Goal: Task Accomplishment & Management: Manage account settings

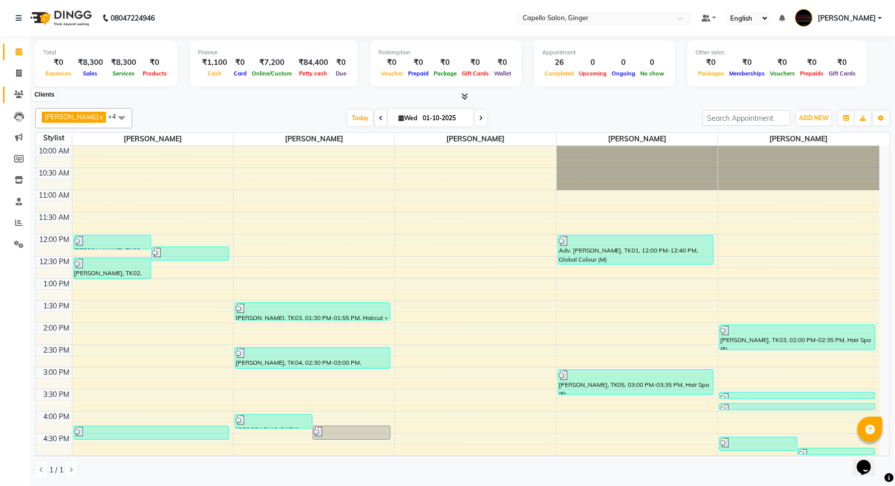
click at [19, 91] on icon at bounding box center [19, 94] width 10 height 8
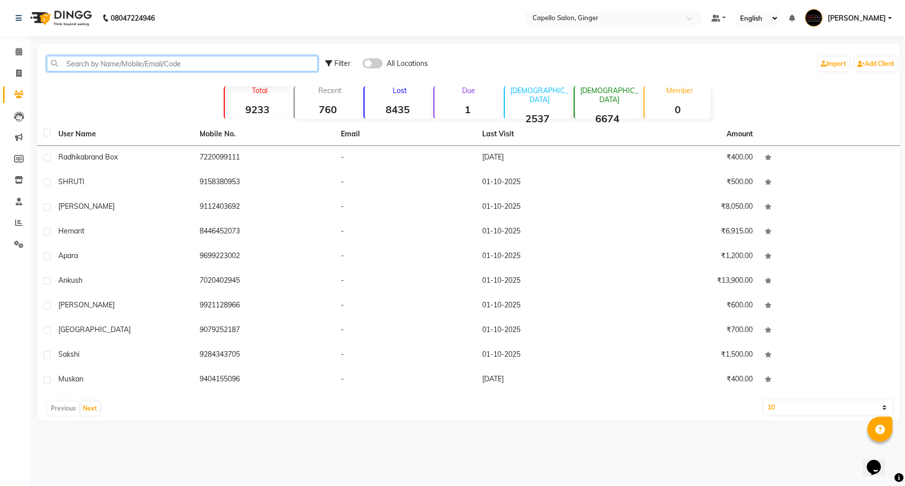
click at [166, 57] on input "text" at bounding box center [182, 64] width 271 height 16
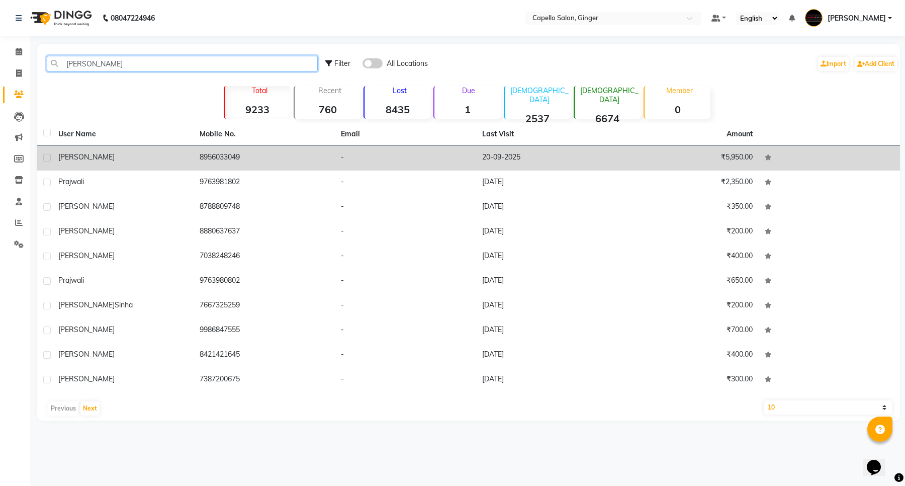
type input "[PERSON_NAME]"
click at [66, 155] on span "[PERSON_NAME]" at bounding box center [86, 156] width 56 height 9
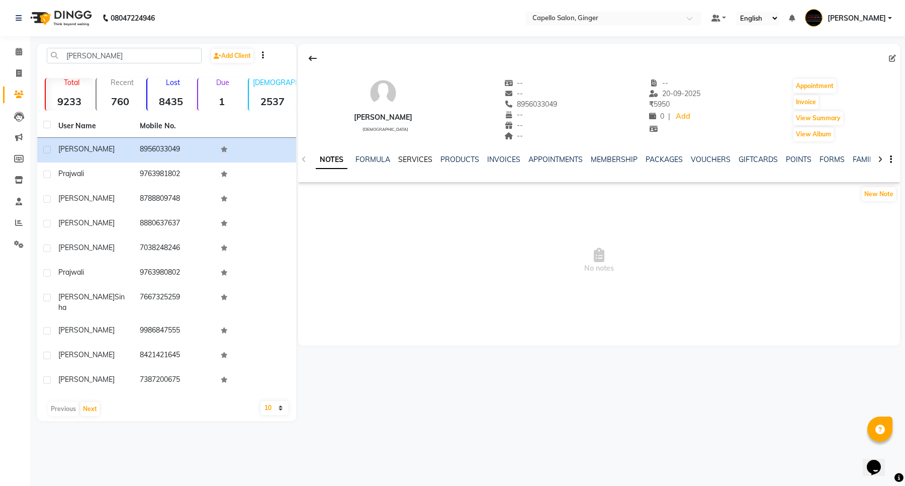
click at [406, 159] on link "SERVICES" at bounding box center [415, 159] width 34 height 9
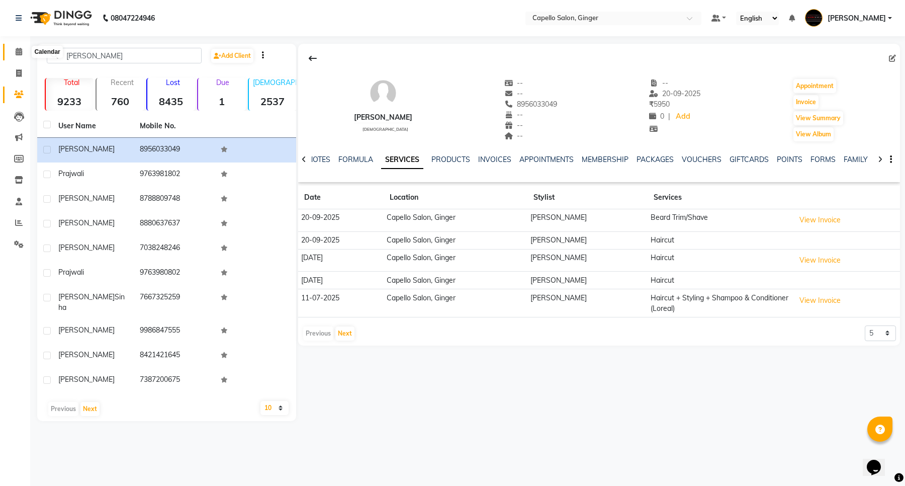
click at [18, 51] on icon at bounding box center [19, 52] width 7 height 8
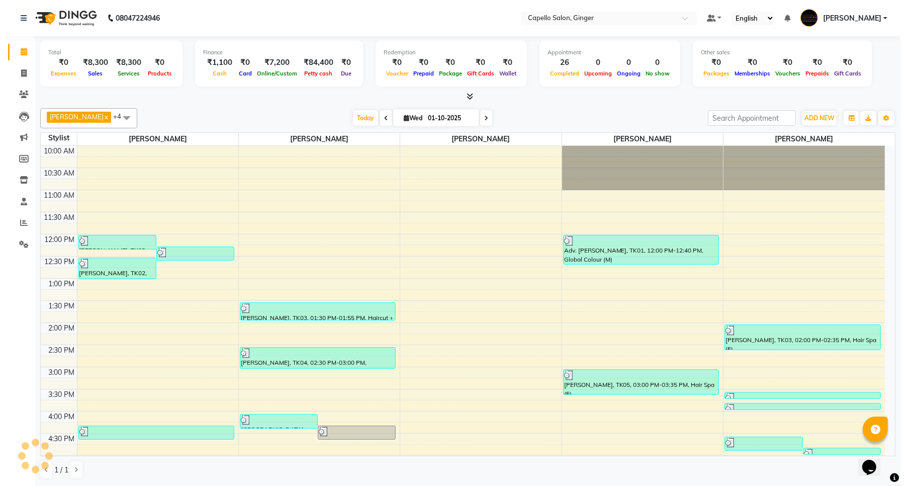
scroll to position [208, 0]
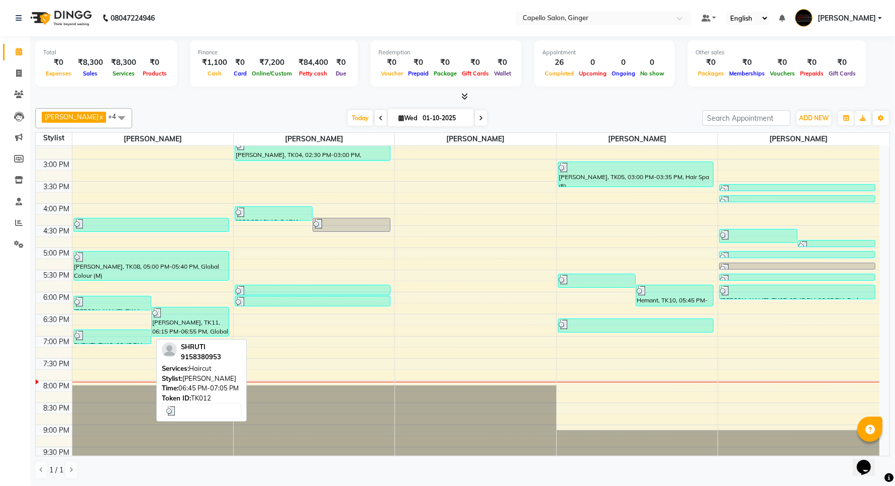
click at [114, 340] on div at bounding box center [112, 335] width 76 height 10
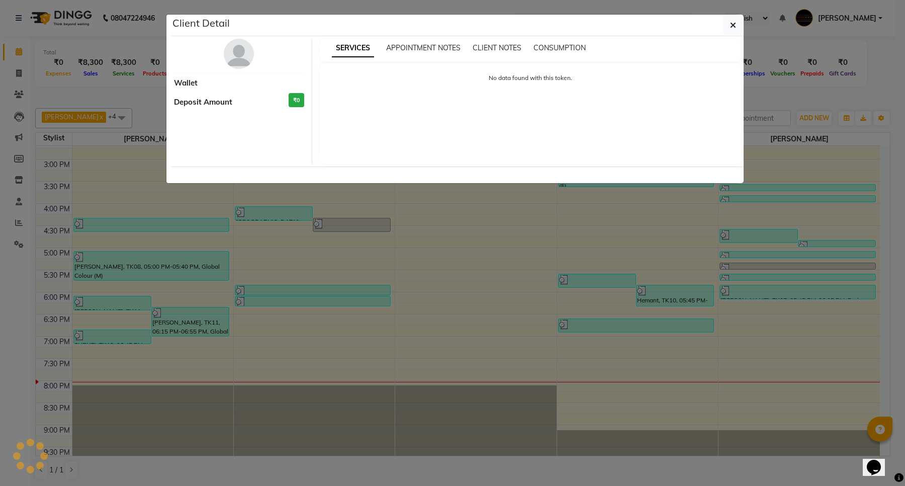
select select "3"
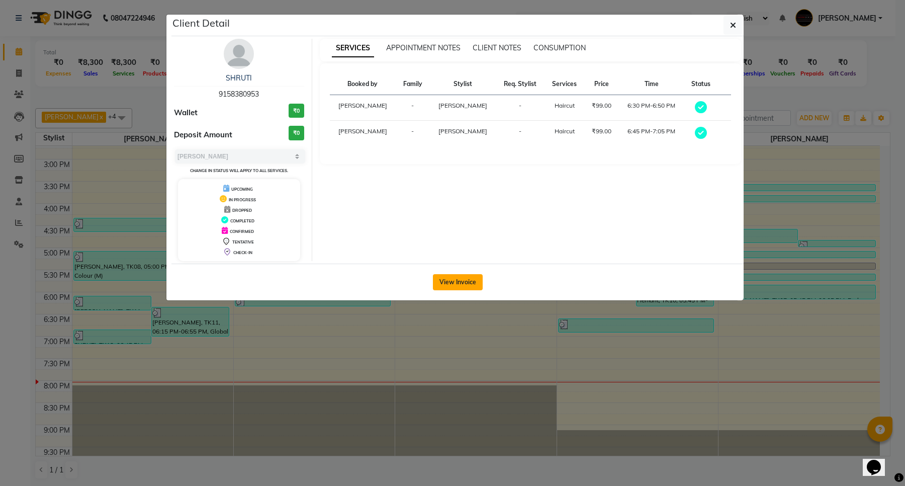
click at [454, 282] on button "View Invoice" at bounding box center [458, 282] width 50 height 16
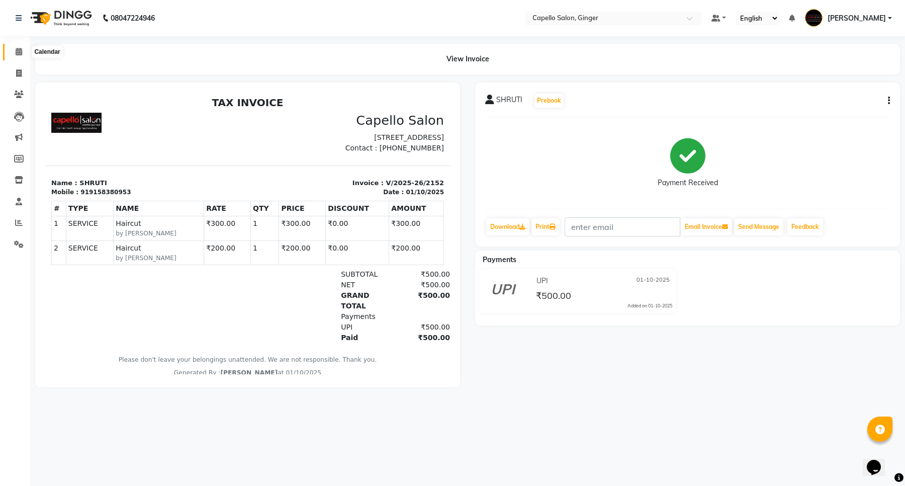
click at [18, 51] on icon at bounding box center [19, 52] width 7 height 8
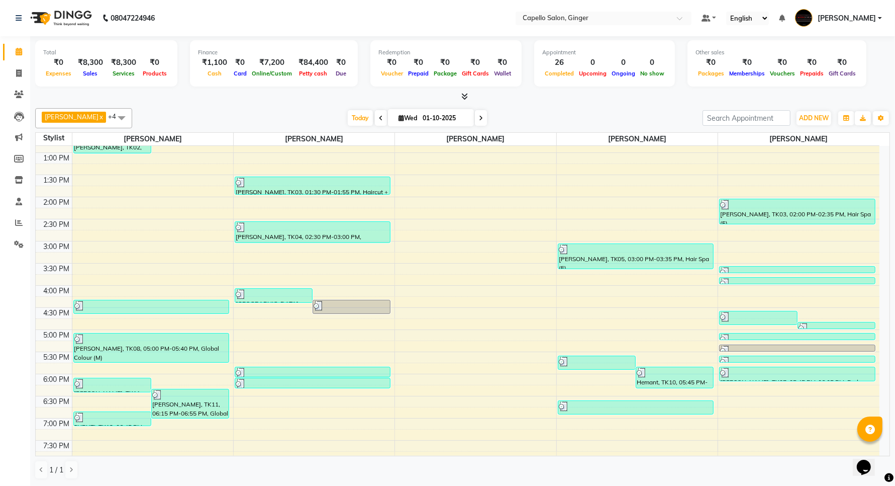
scroll to position [188, 0]
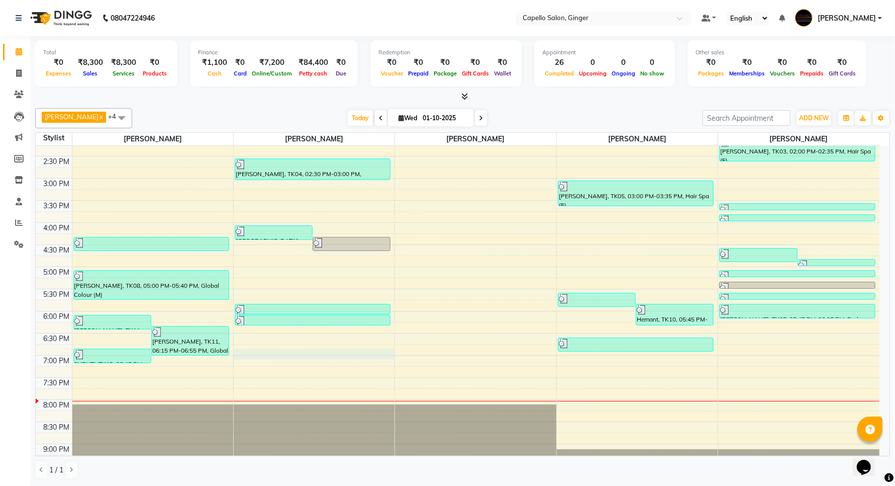
click at [292, 355] on div "10:00 AM 10:30 AM 11:00 AM 11:30 AM 12:00 PM 12:30 PM 1:00 PM 1:30 PM 2:00 PM 2…" at bounding box center [458, 222] width 844 height 530
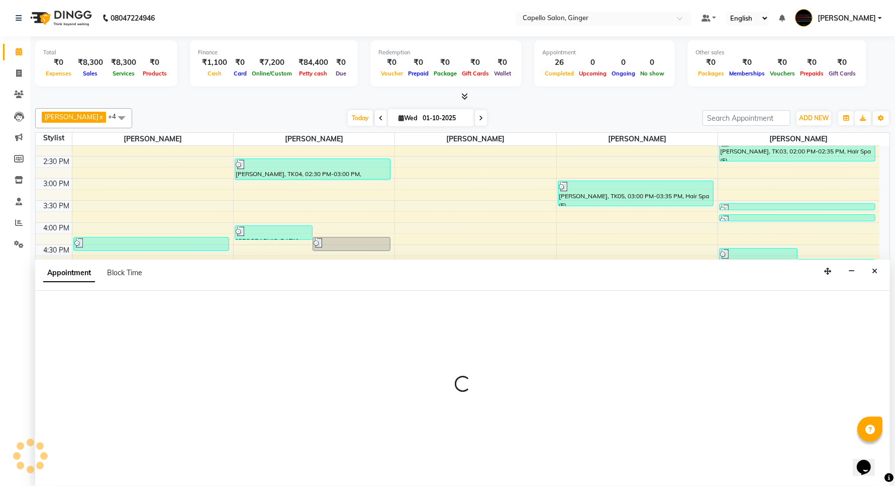
select select "35234"
select select "tentative"
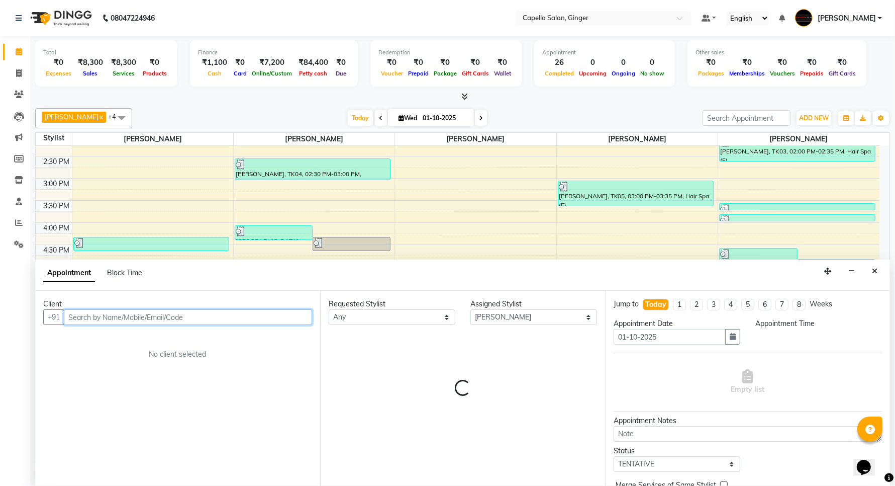
select select "1125"
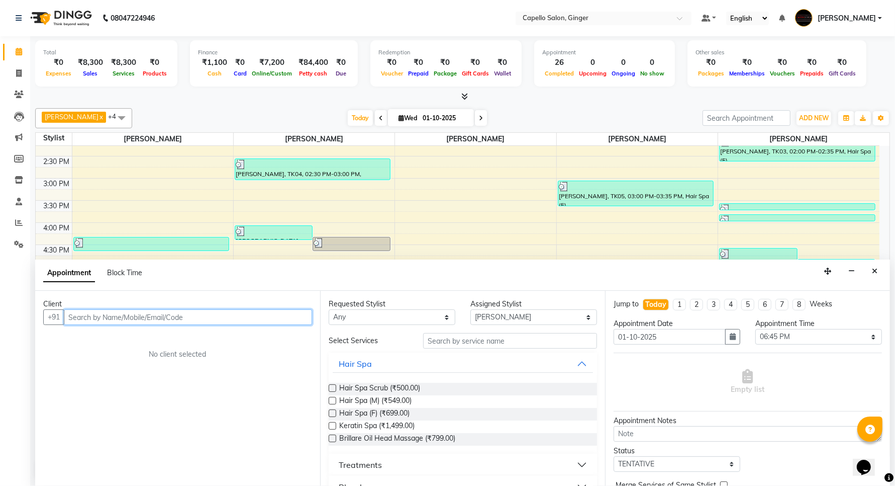
scroll to position [1, 0]
click at [106, 315] on input "text" at bounding box center [188, 317] width 248 height 16
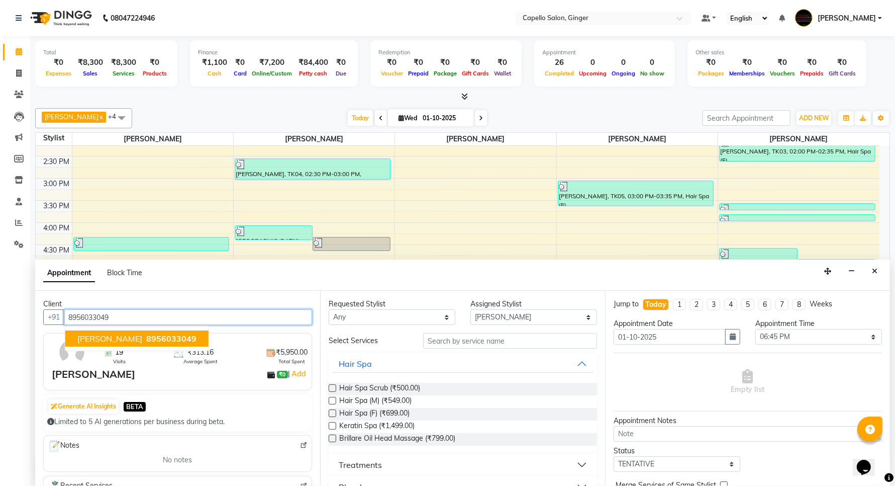
click at [98, 336] on span "[PERSON_NAME]" at bounding box center [109, 338] width 65 height 10
type input "8956033049"
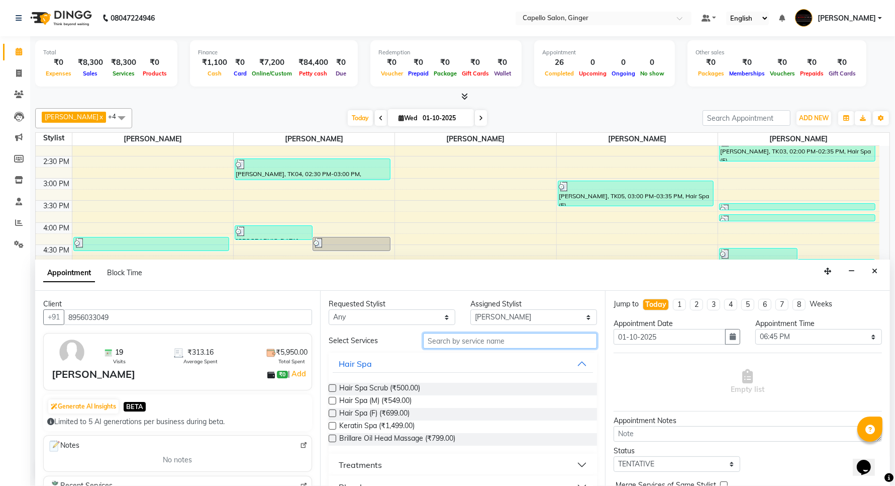
click at [450, 345] on input "text" at bounding box center [510, 341] width 174 height 16
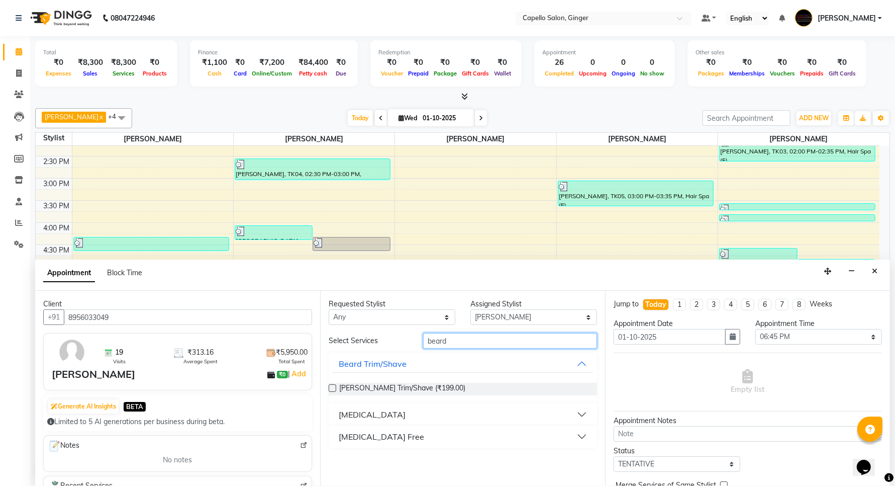
type input "beard"
click at [330, 389] on label at bounding box center [333, 388] width 8 height 8
click at [330, 389] on input "checkbox" at bounding box center [332, 388] width 7 height 7
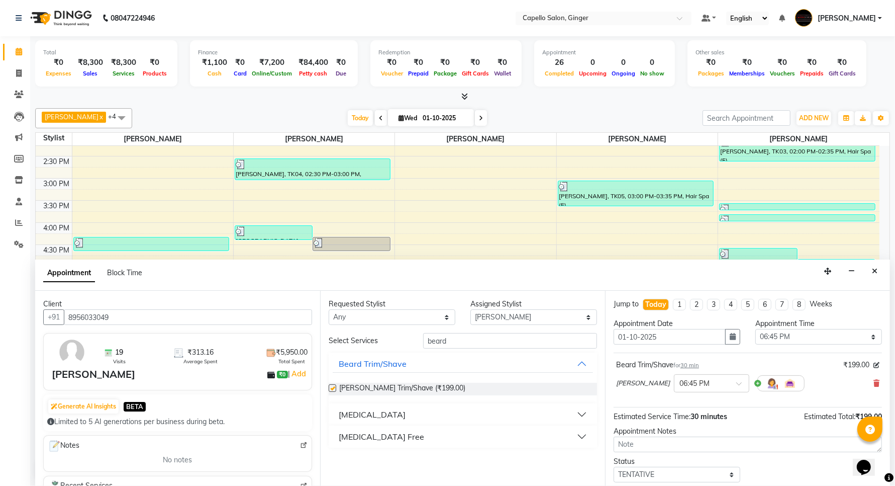
checkbox input "false"
click at [491, 319] on select "Select Admin [PERSON_NAME] [PERSON_NAME] [PERSON_NAME] Priyanka [PERSON_NAME] […" at bounding box center [533, 317] width 127 height 16
select select "23806"
click at [470, 309] on select "Select Admin [PERSON_NAME] [PERSON_NAME] [PERSON_NAME] Priyanka [PERSON_NAME] […" at bounding box center [533, 317] width 127 height 16
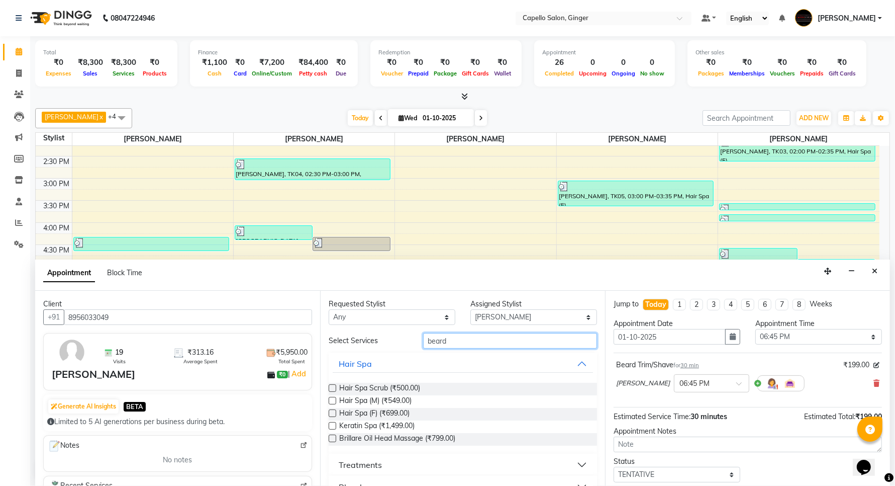
click at [472, 338] on input "beard" at bounding box center [510, 341] width 174 height 16
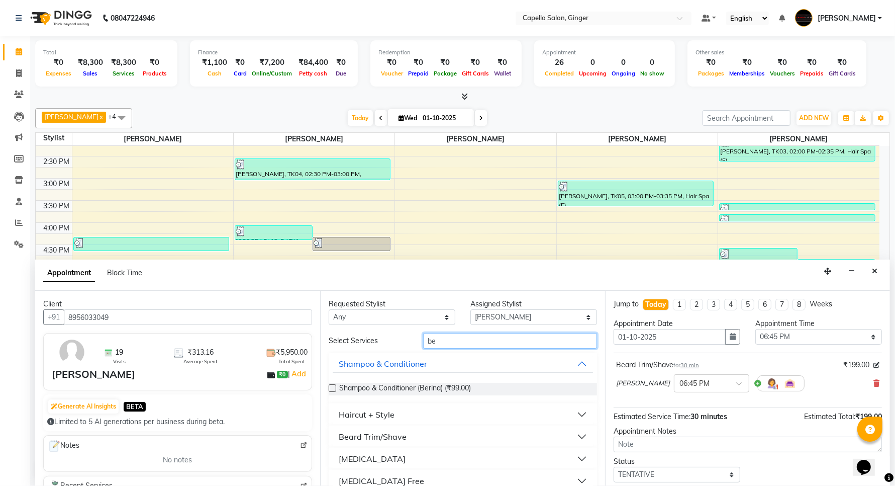
type input "b"
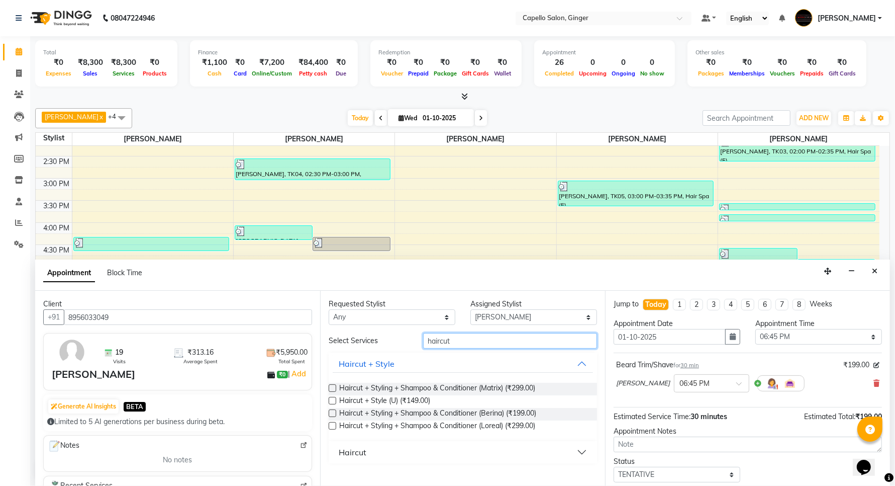
type input "haircut"
click at [342, 453] on div "Haircut" at bounding box center [353, 452] width 28 height 12
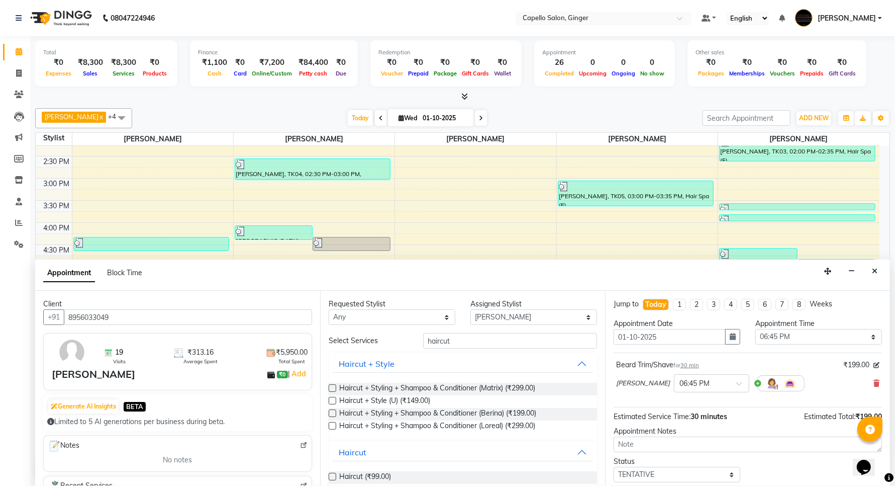
click at [330, 425] on label at bounding box center [333, 426] width 8 height 8
click at [330, 425] on input "checkbox" at bounding box center [332, 426] width 7 height 7
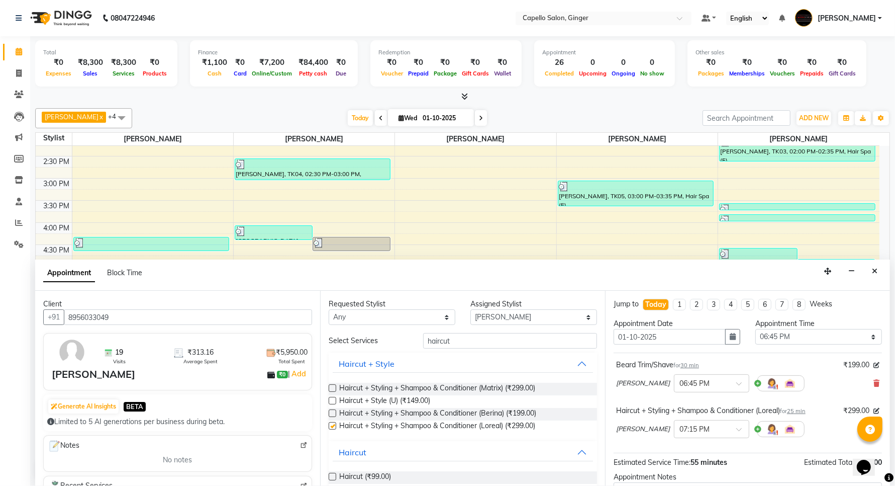
checkbox input "false"
click at [494, 337] on input "haircut" at bounding box center [510, 341] width 174 height 16
type input "h"
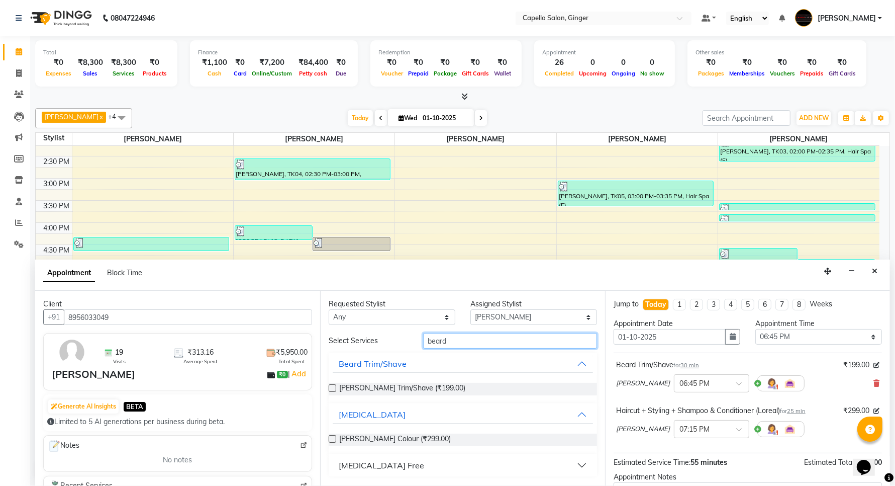
type input "beard"
click at [330, 388] on label at bounding box center [333, 388] width 8 height 8
click at [330, 388] on input "checkbox" at bounding box center [332, 388] width 7 height 7
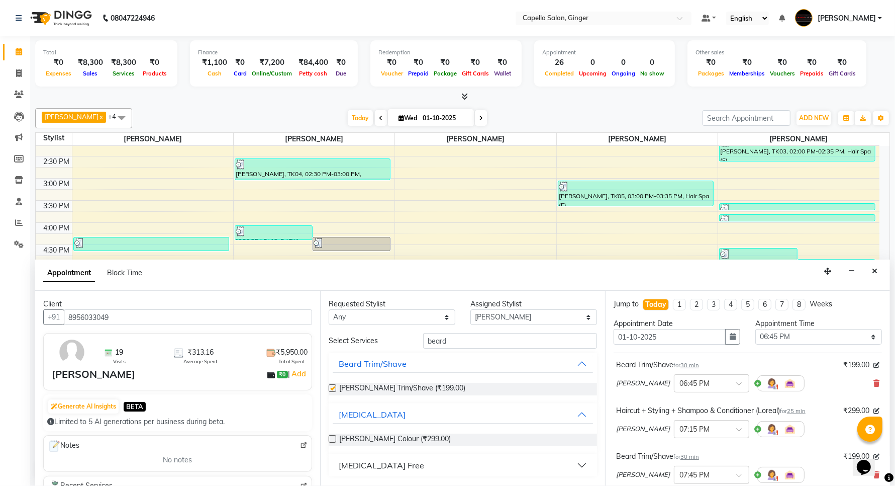
checkbox input "false"
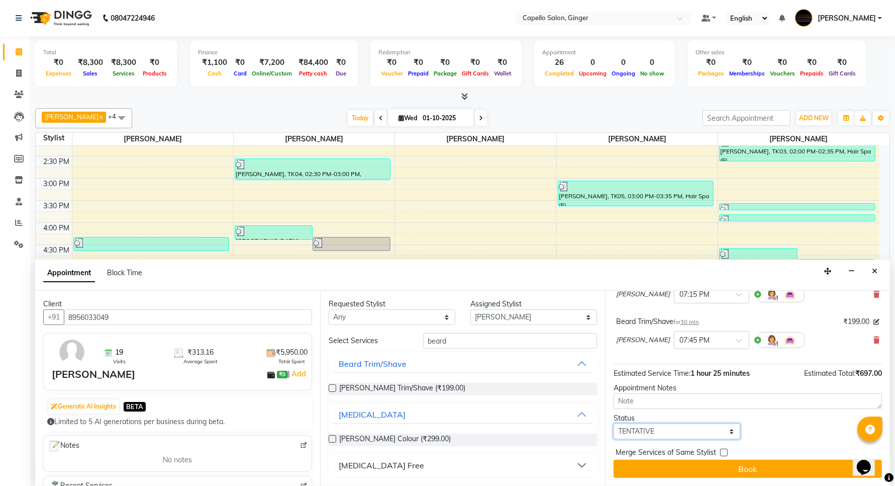
click at [661, 432] on select "Select TENTATIVE CONFIRM CHECK-IN UPCOMING" at bounding box center [677, 431] width 127 height 16
select select "confirm booking"
click at [614, 423] on select "Select TENTATIVE CONFIRM CHECK-IN UPCOMING" at bounding box center [677, 431] width 127 height 16
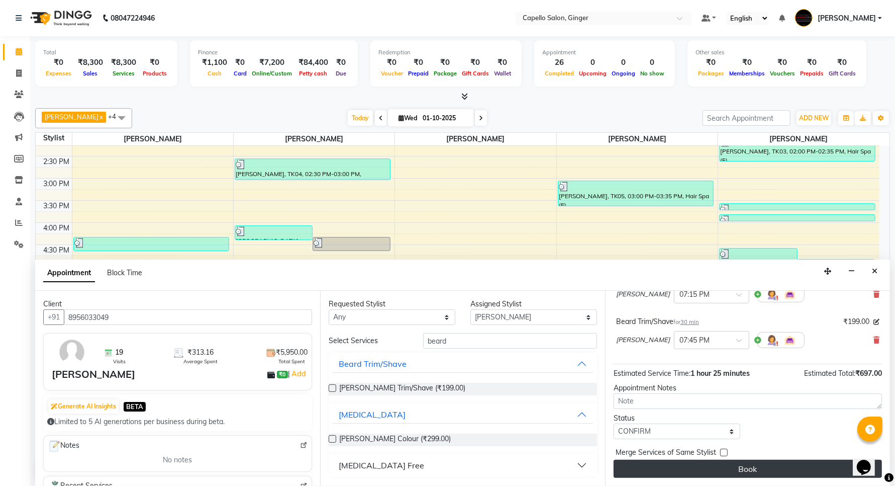
click at [661, 468] on button "Book" at bounding box center [748, 468] width 268 height 18
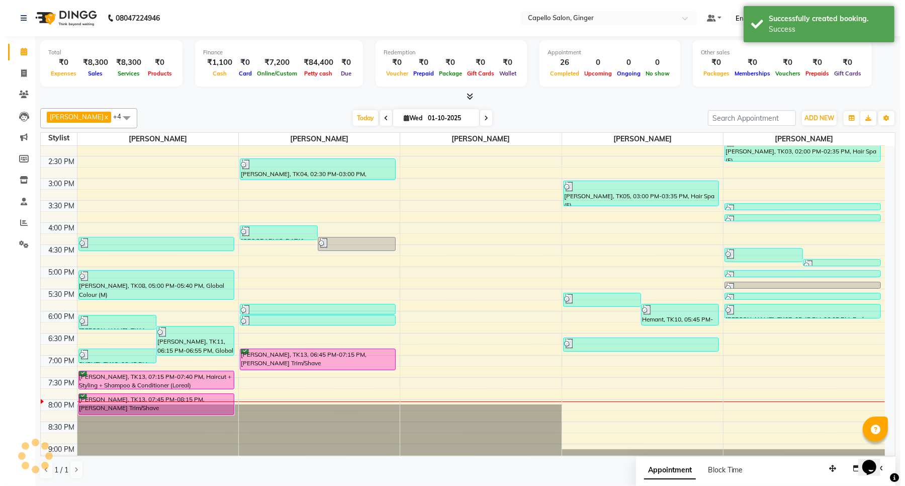
scroll to position [0, 0]
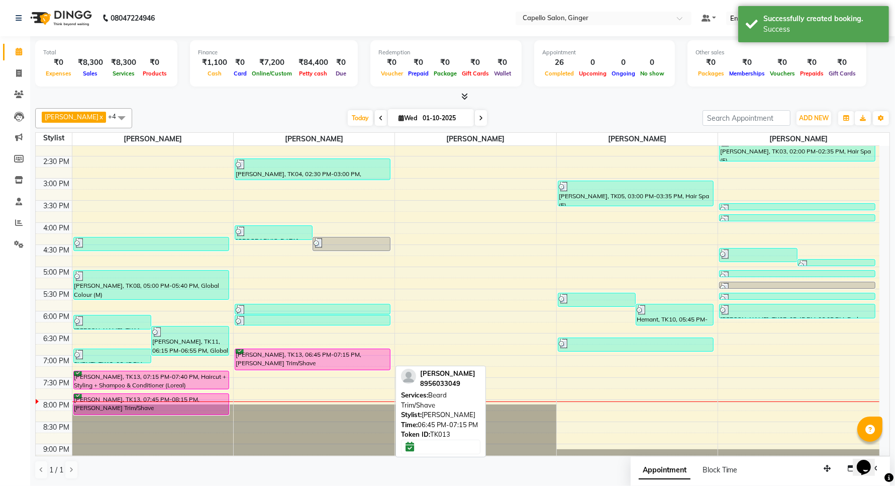
click at [290, 358] on div "[PERSON_NAME], TK13, 06:45 PM-07:15 PM, [PERSON_NAME] Trim/Shave" at bounding box center [312, 359] width 155 height 21
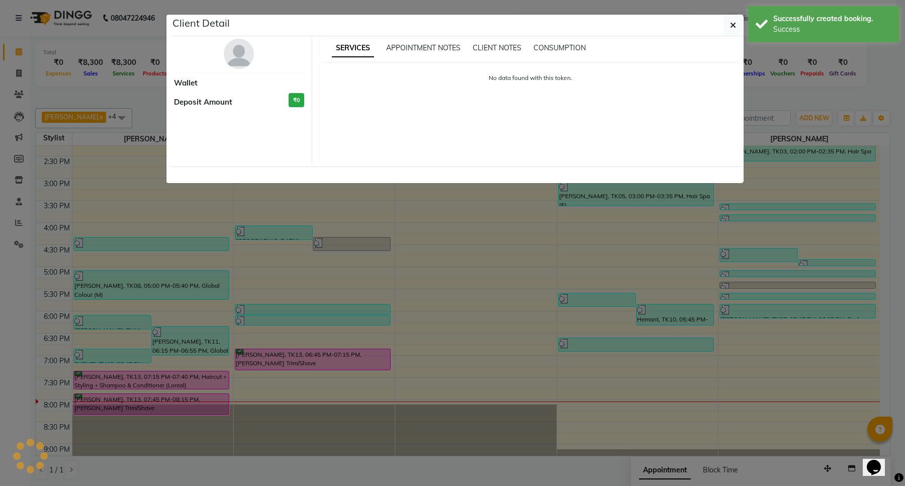
select select "6"
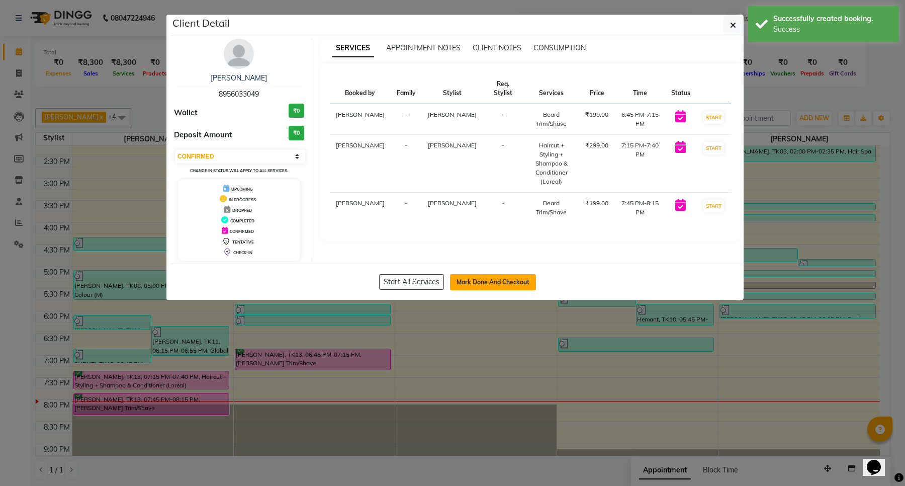
click at [485, 284] on button "Mark Done And Checkout" at bounding box center [493, 282] width 86 height 16
select select "service"
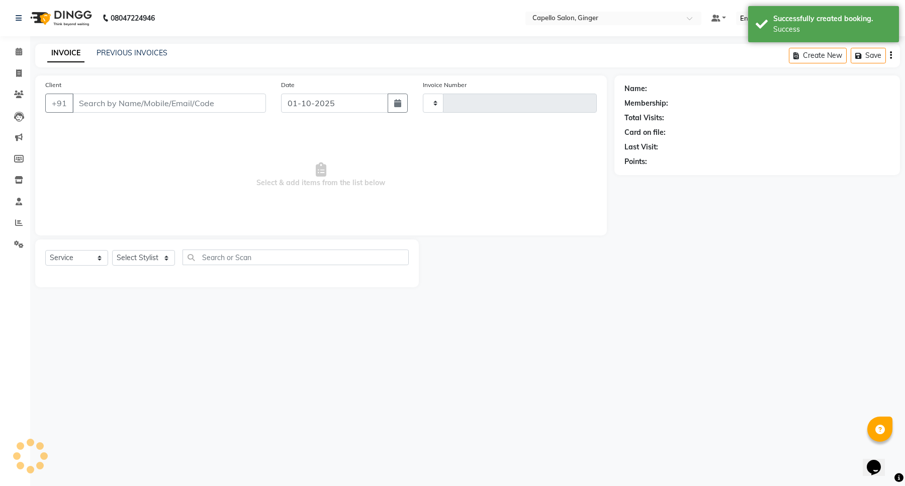
type input "2153"
select select "832"
type input "8956033049"
select select "35234"
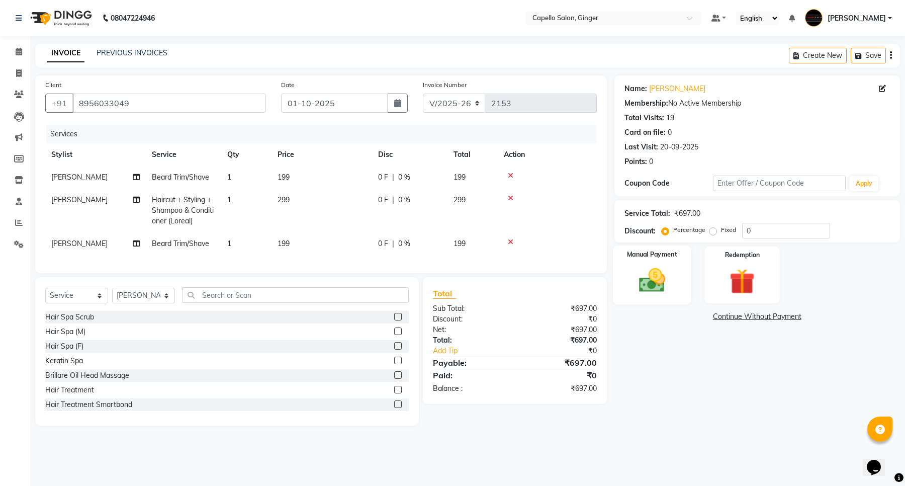
click at [651, 281] on img at bounding box center [651, 280] width 43 height 31
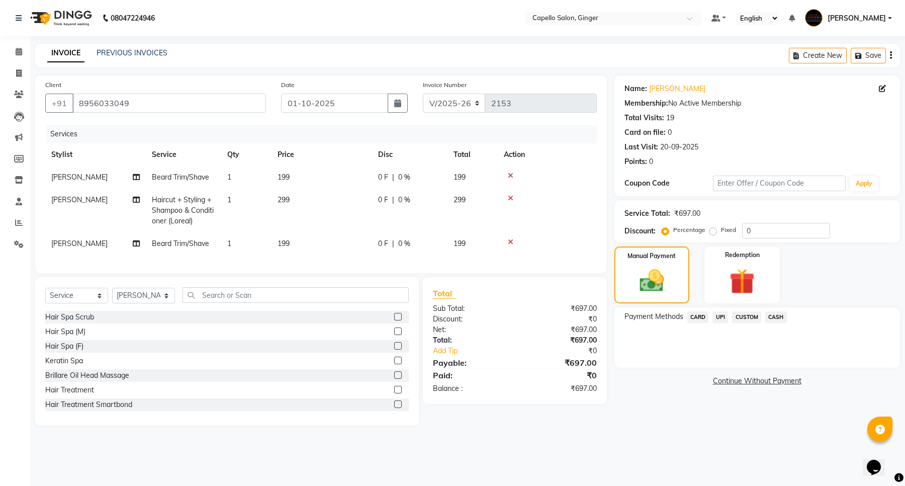
click at [287, 177] on span "199" at bounding box center [283, 176] width 12 height 9
select select "23806"
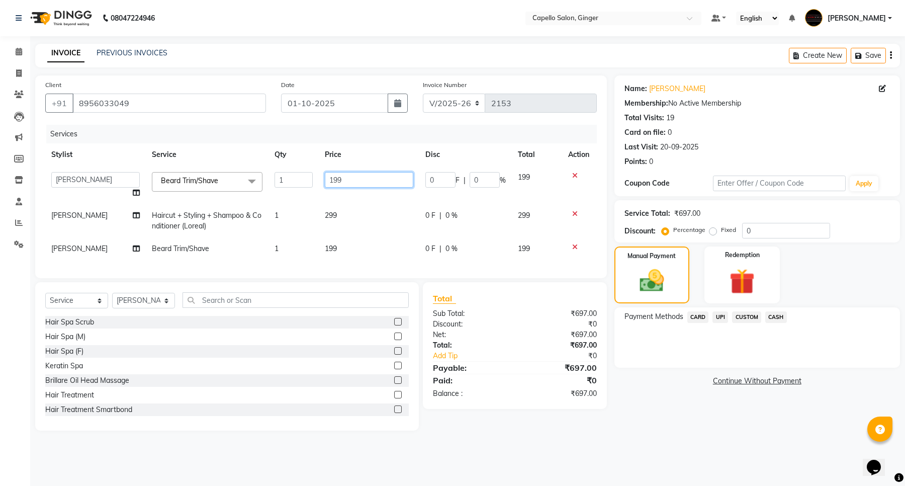
click at [365, 185] on input "199" at bounding box center [369, 180] width 88 height 16
type input "1"
type input "200"
click at [334, 215] on td "299" at bounding box center [369, 220] width 101 height 33
select select "23806"
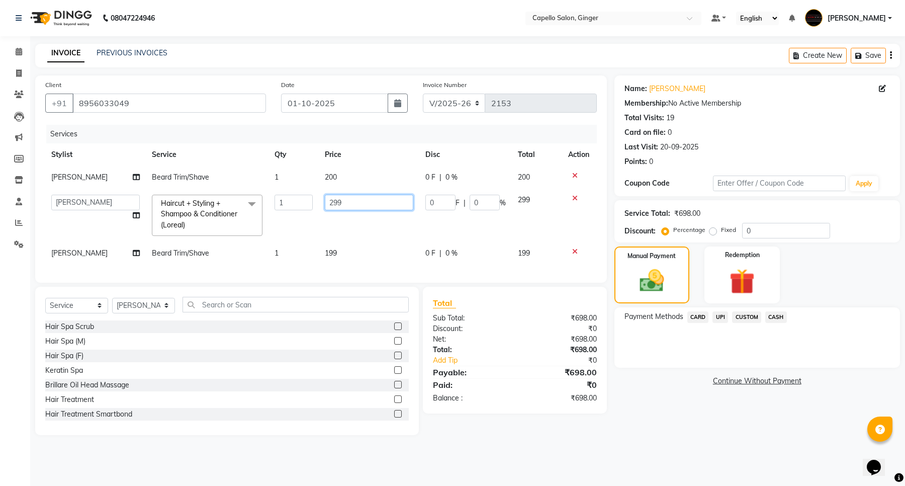
click at [362, 209] on input "299" at bounding box center [369, 203] width 88 height 16
type input "2"
type input "300"
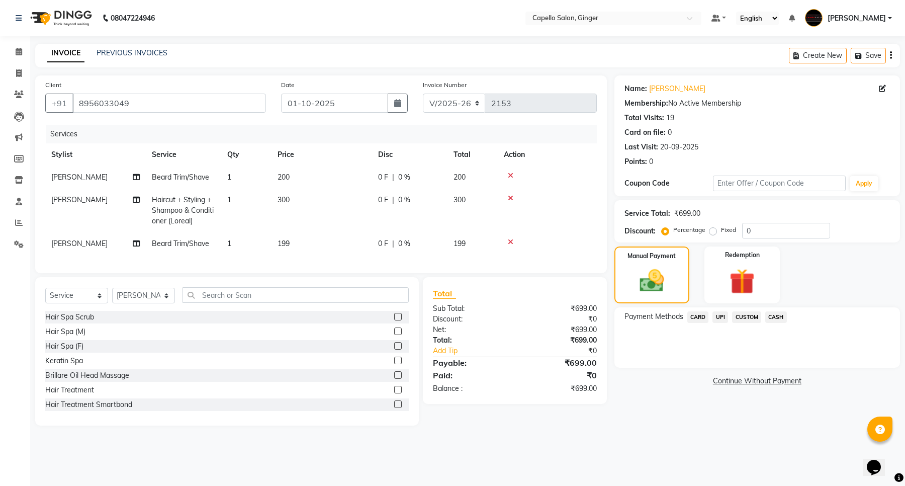
click at [329, 251] on td "199" at bounding box center [321, 243] width 101 height 23
select select "35234"
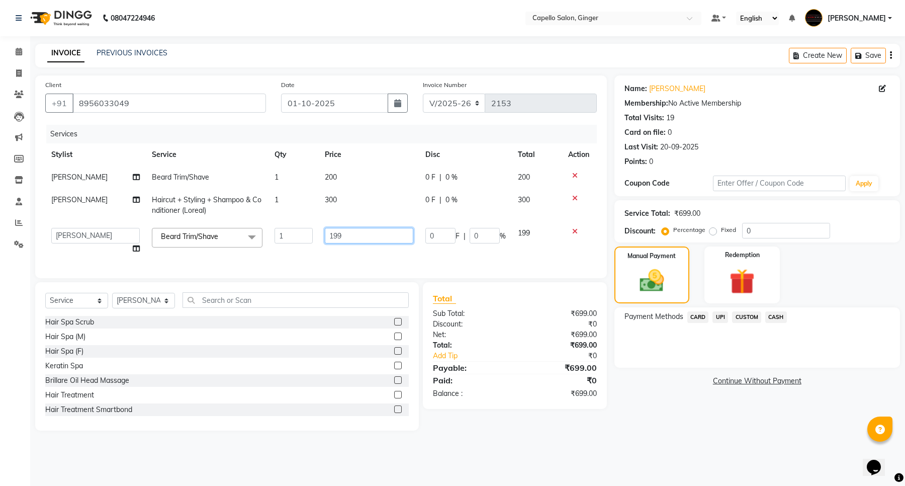
click at [364, 239] on input "199" at bounding box center [369, 236] width 88 height 16
type input "150"
click at [396, 261] on div "Services Stylist Service Qty Price Disc Total Action [PERSON_NAME] [PERSON_NAME…" at bounding box center [320, 196] width 551 height 143
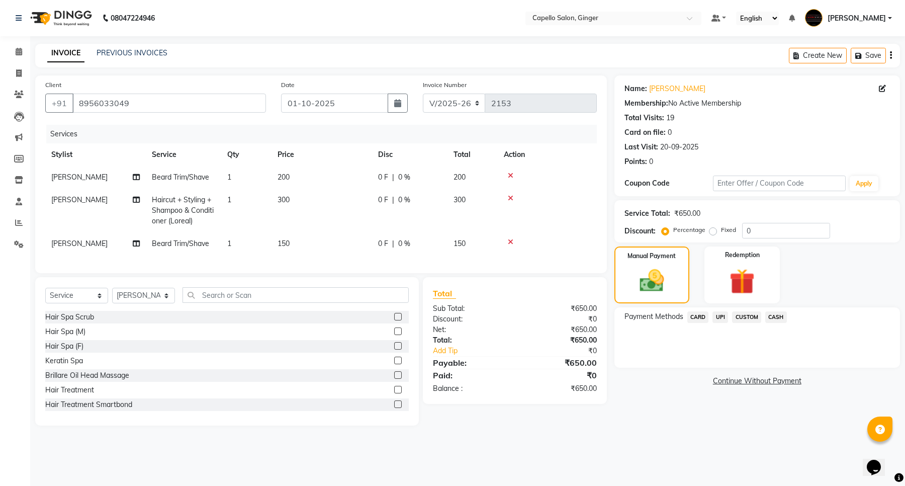
click at [720, 315] on span "UPI" at bounding box center [720, 317] width 16 height 12
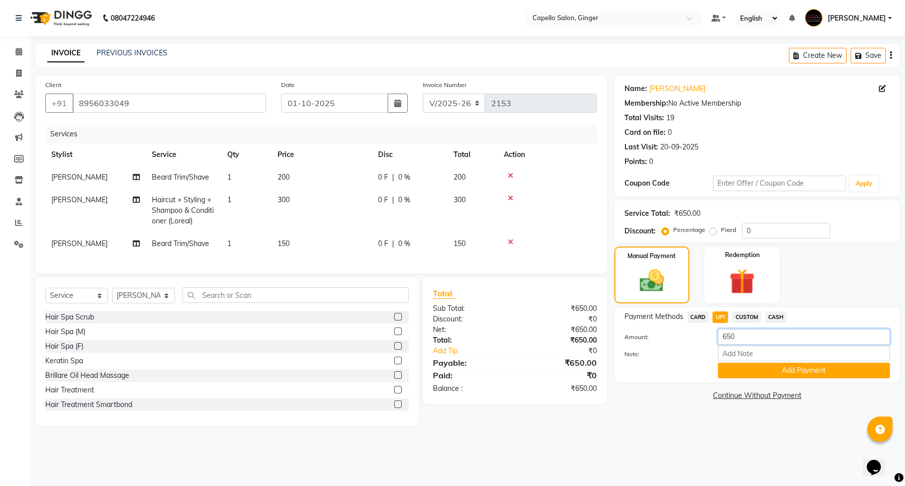
click at [727, 338] on input "650" at bounding box center [804, 337] width 172 height 16
type input "500"
click at [737, 368] on button "Add Payment" at bounding box center [804, 370] width 172 height 16
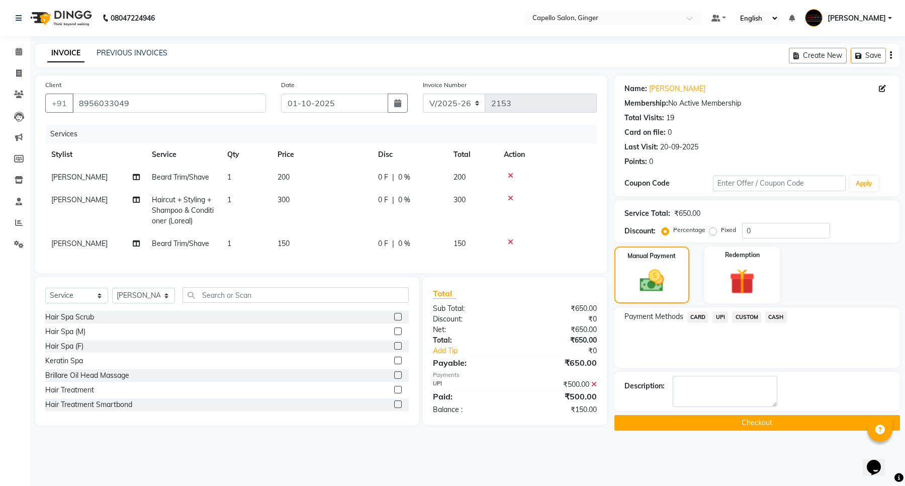
click at [779, 314] on span "CASH" at bounding box center [776, 317] width 22 height 12
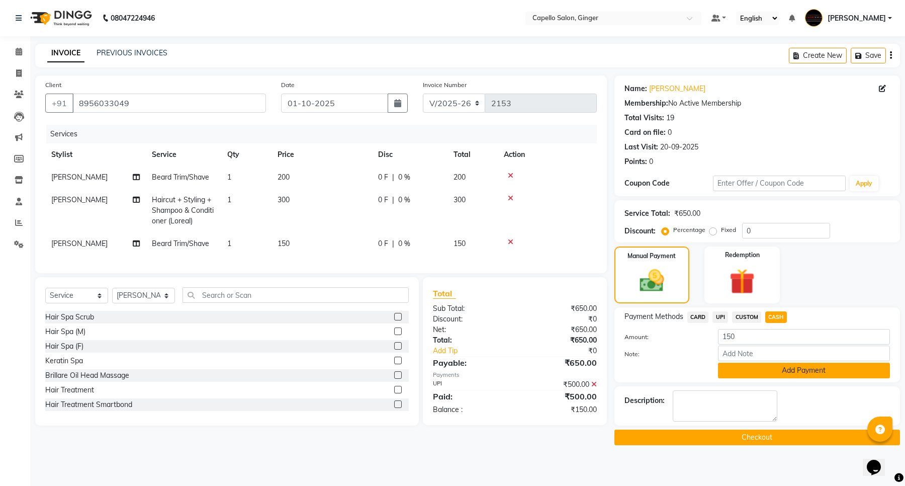
click at [747, 367] on button "Add Payment" at bounding box center [804, 370] width 172 height 16
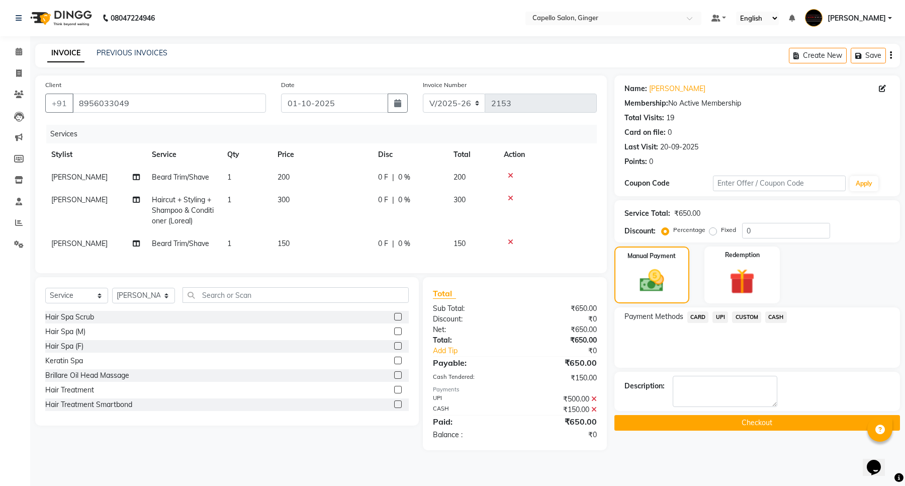
click at [725, 426] on button "Checkout" at bounding box center [756, 423] width 285 height 16
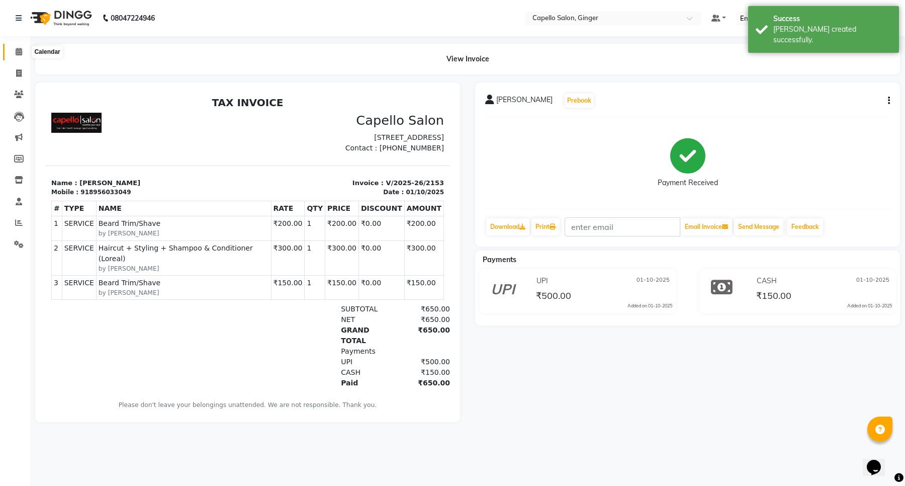
click at [18, 53] on icon at bounding box center [19, 52] width 7 height 8
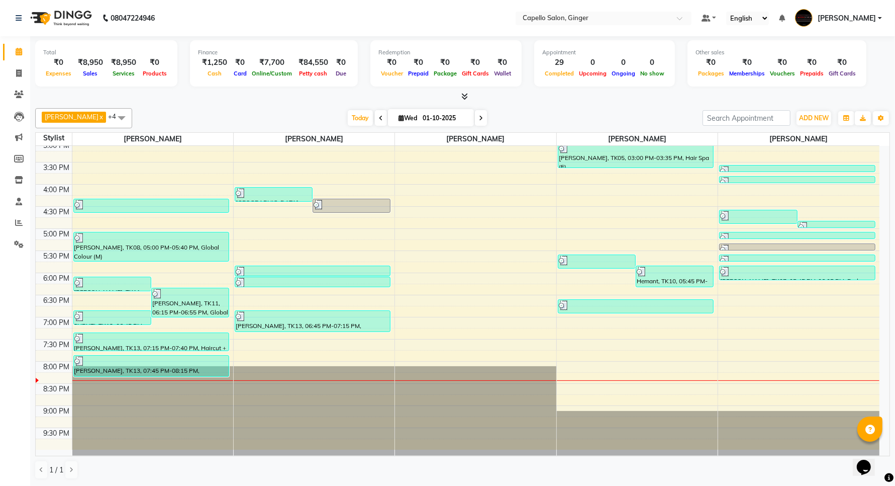
scroll to position [1, 0]
click at [18, 220] on icon at bounding box center [19, 223] width 8 height 8
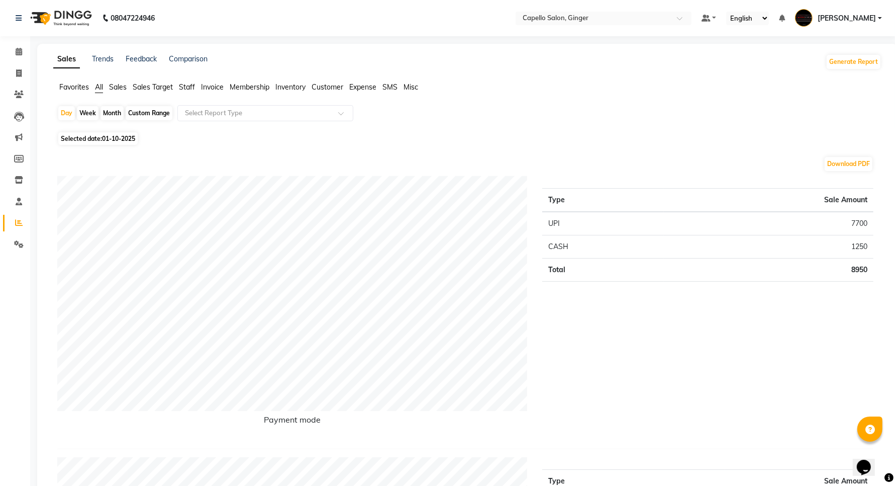
click at [323, 85] on span "Customer" at bounding box center [328, 86] width 32 height 9
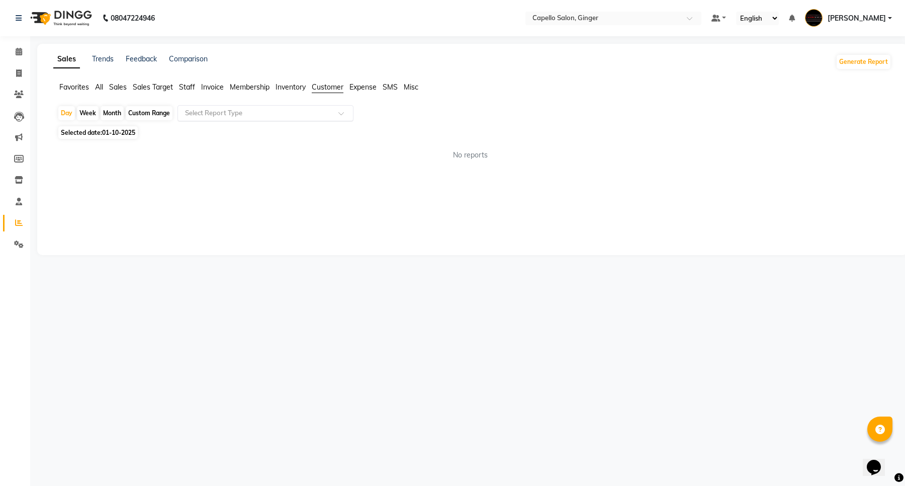
click at [205, 112] on input "text" at bounding box center [255, 113] width 145 height 10
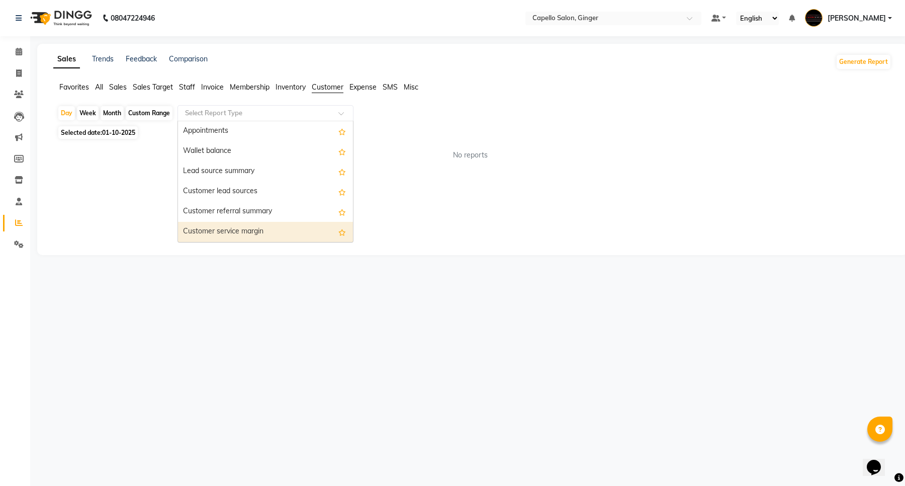
click at [224, 232] on div "Customer service margin" at bounding box center [265, 232] width 175 height 20
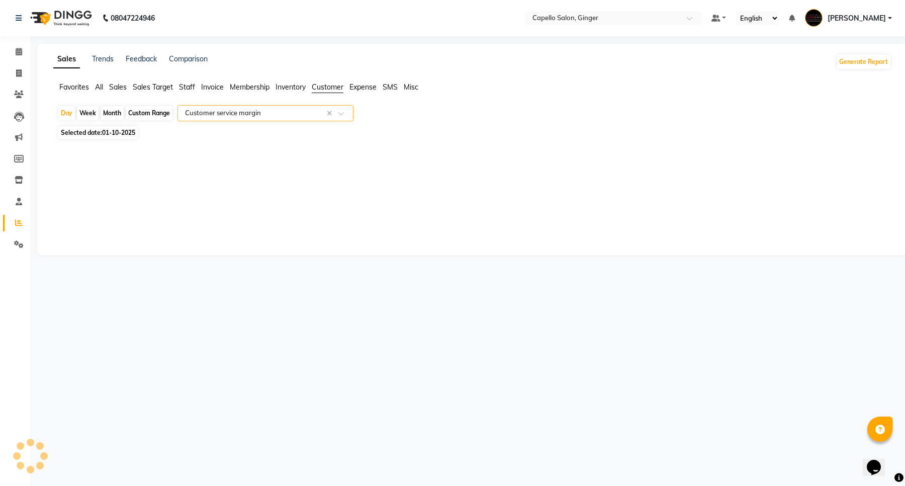
select select "full_report"
select select "csv"
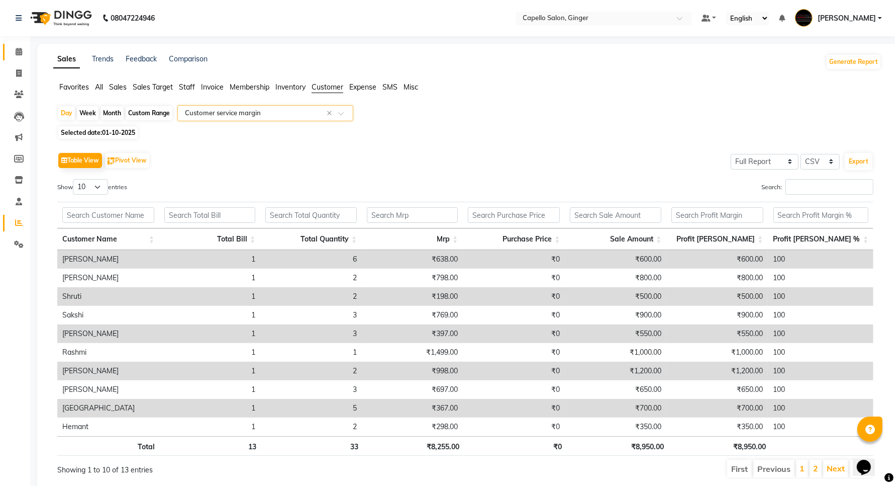
click at [16, 51] on icon at bounding box center [19, 52] width 7 height 8
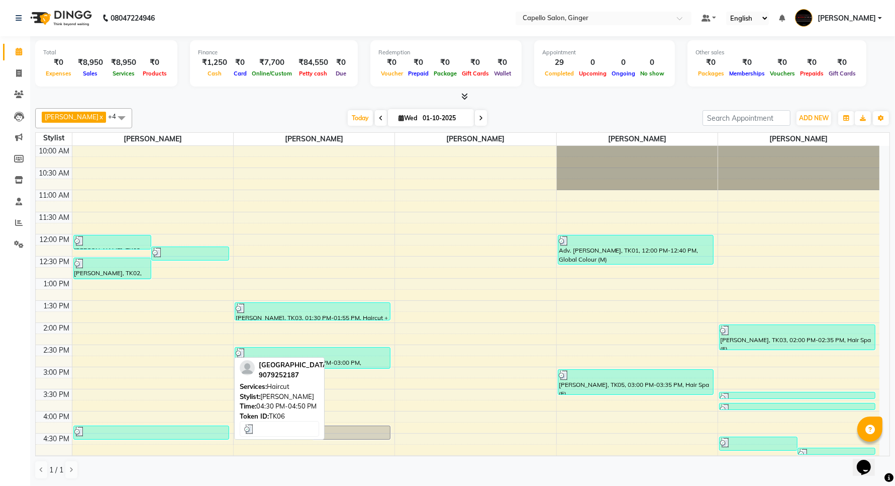
scroll to position [188, 0]
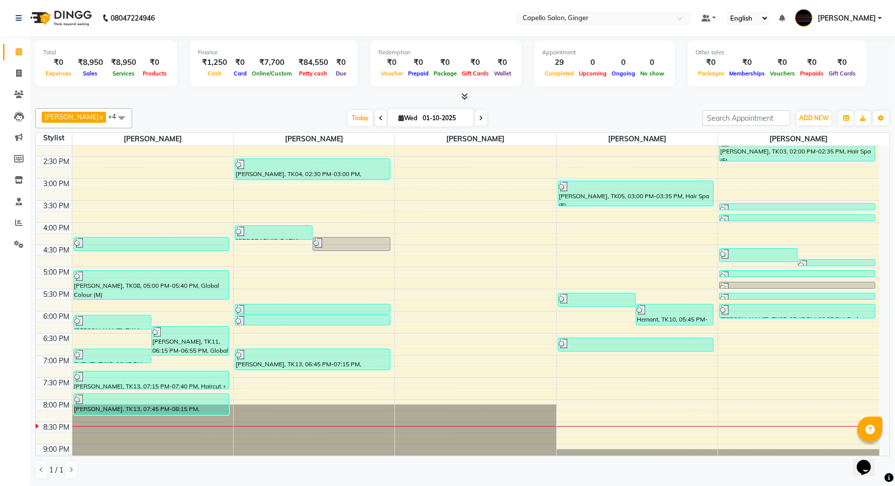
click at [751, 389] on div "10:00 AM 10:30 AM 11:00 AM 11:30 AM 12:00 PM 12:30 PM 1:00 PM 1:30 PM 2:00 PM 2…" at bounding box center [458, 222] width 844 height 530
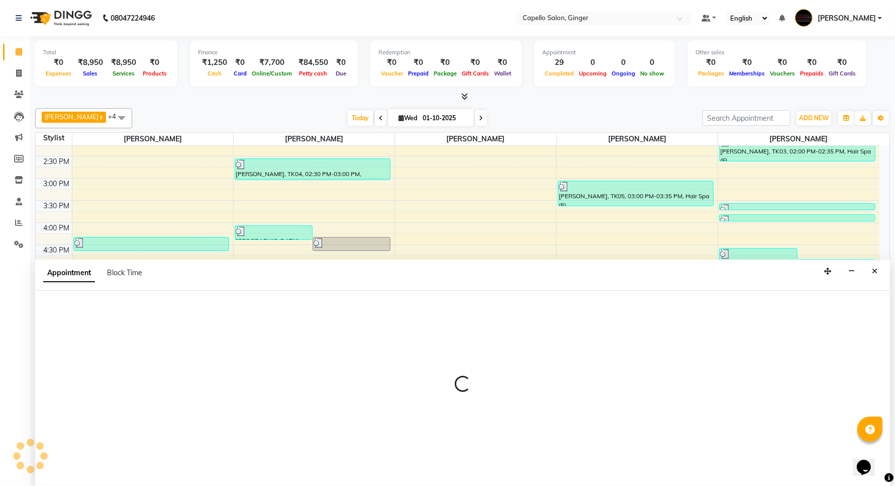
scroll to position [1, 0]
select select "93459"
select select "1170"
select select "tentative"
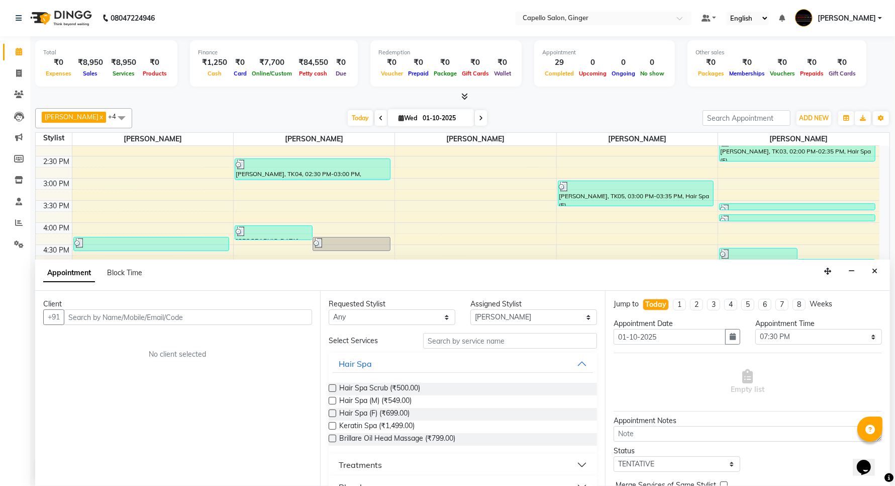
click at [95, 318] on input "text" at bounding box center [188, 317] width 248 height 16
type input "7447813984"
click at [292, 316] on span "Add Client" at bounding box center [291, 316] width 34 height 9
select select "22"
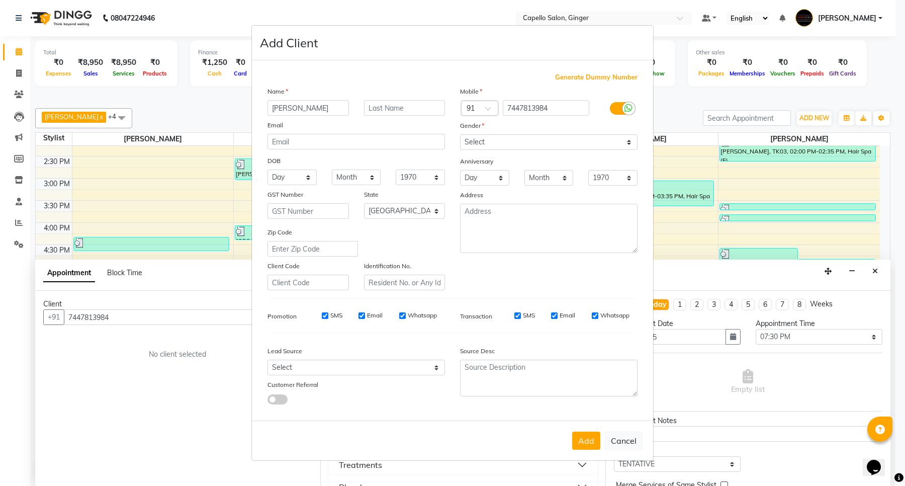
type input "[PERSON_NAME]"
click at [476, 142] on select "Select [DEMOGRAPHIC_DATA] [DEMOGRAPHIC_DATA] Other Prefer Not To Say" at bounding box center [548, 142] width 177 height 16
select select "[DEMOGRAPHIC_DATA]"
click at [460, 135] on select "Select [DEMOGRAPHIC_DATA] [DEMOGRAPHIC_DATA] Other Prefer Not To Say" at bounding box center [548, 142] width 177 height 16
click at [586, 443] on button "Add" at bounding box center [586, 440] width 28 height 18
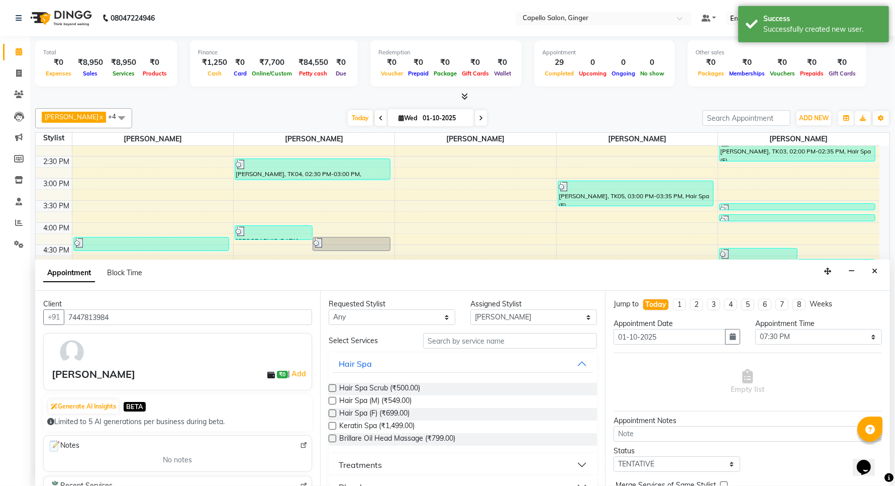
click at [332, 412] on label at bounding box center [333, 413] width 8 height 8
click at [332, 412] on input "checkbox" at bounding box center [332, 414] width 7 height 7
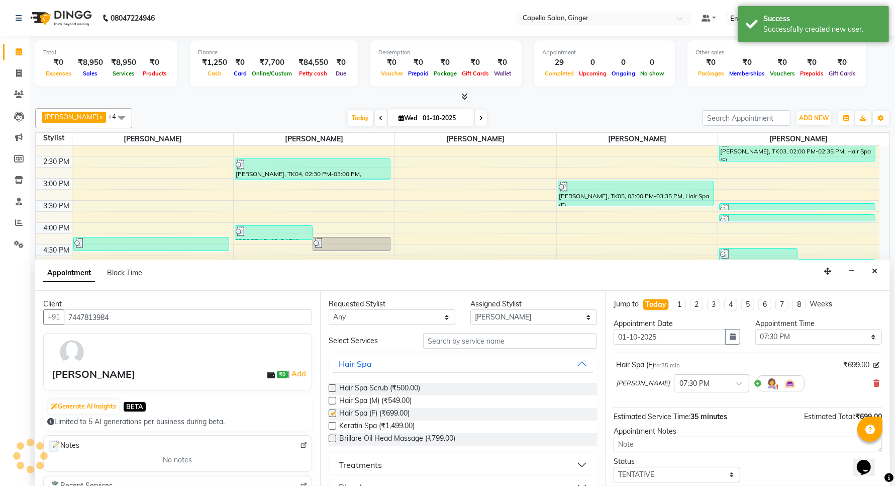
checkbox input "false"
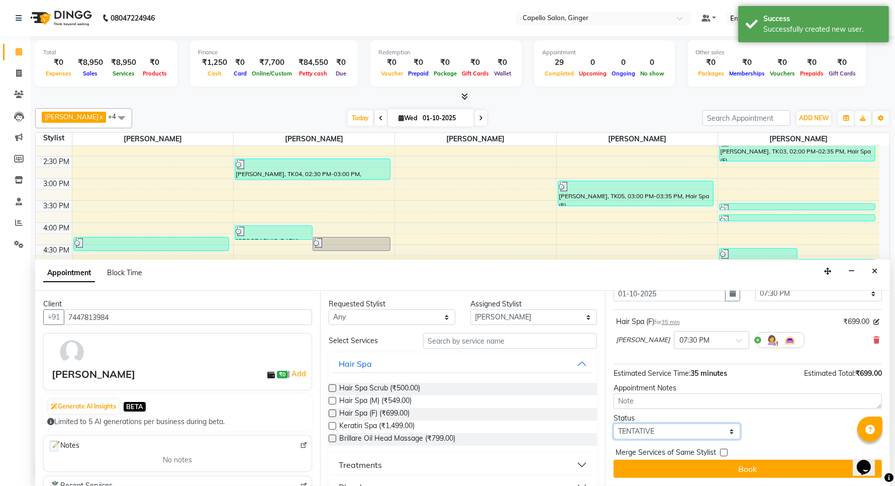
click at [662, 431] on select "Select TENTATIVE CONFIRM CHECK-IN UPCOMING" at bounding box center [677, 431] width 127 height 16
select select "confirm booking"
click at [614, 423] on select "Select TENTATIVE CONFIRM CHECK-IN UPCOMING" at bounding box center [677, 431] width 127 height 16
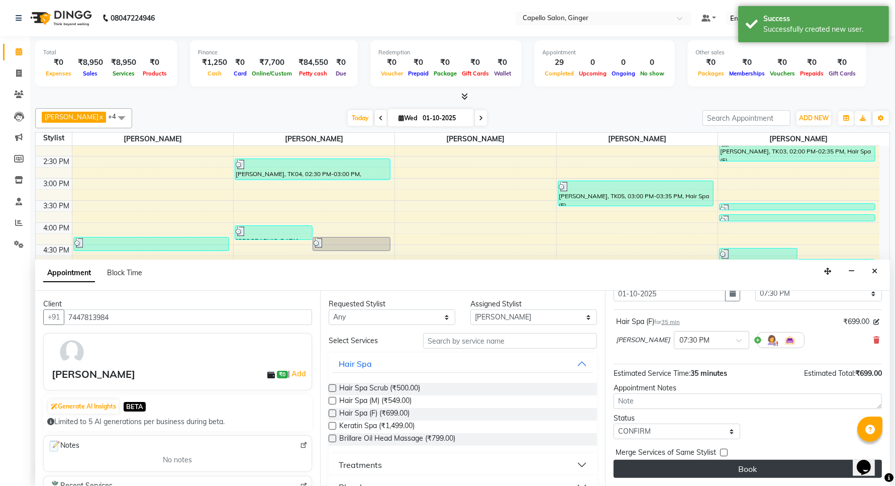
click at [661, 471] on button "Book" at bounding box center [748, 468] width 268 height 18
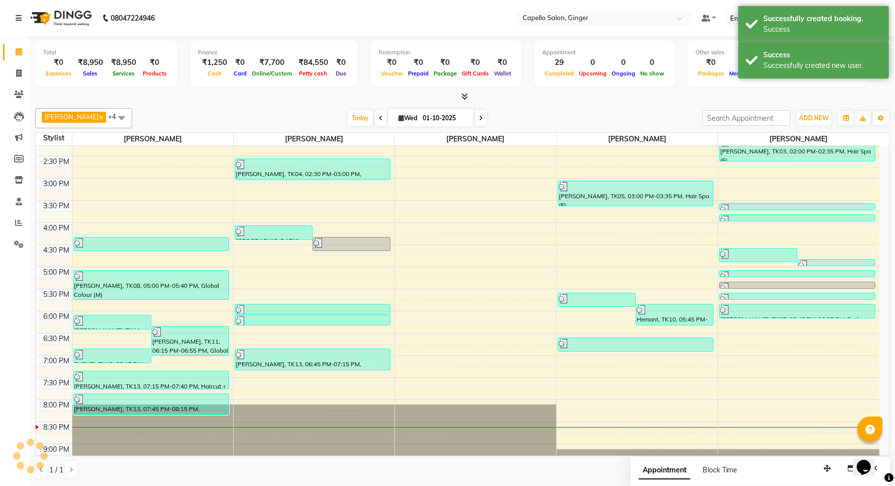
scroll to position [0, 0]
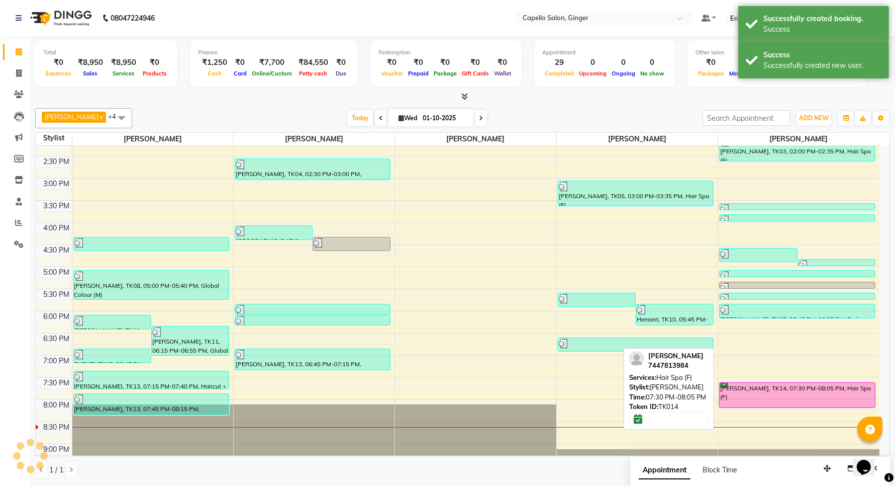
click at [754, 396] on div "[PERSON_NAME], TK14, 07:30 PM-08:05 PM, Hair Spa (F)" at bounding box center [797, 394] width 155 height 25
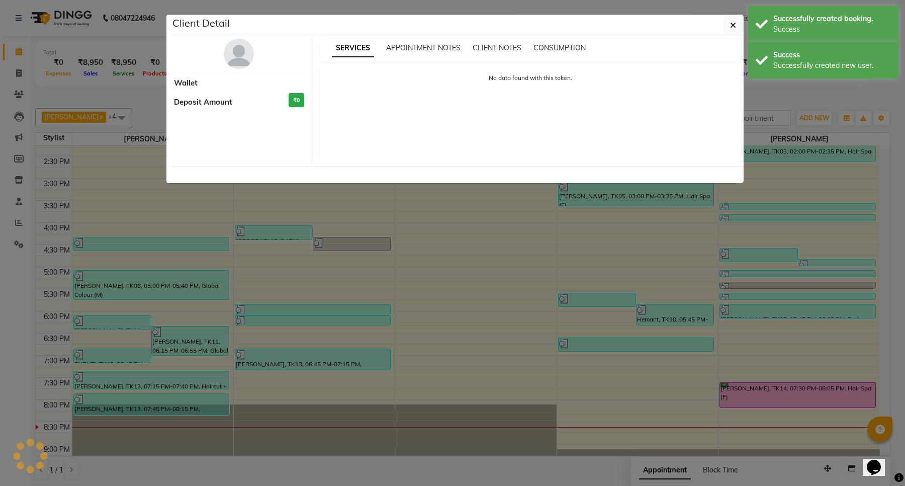
select select "6"
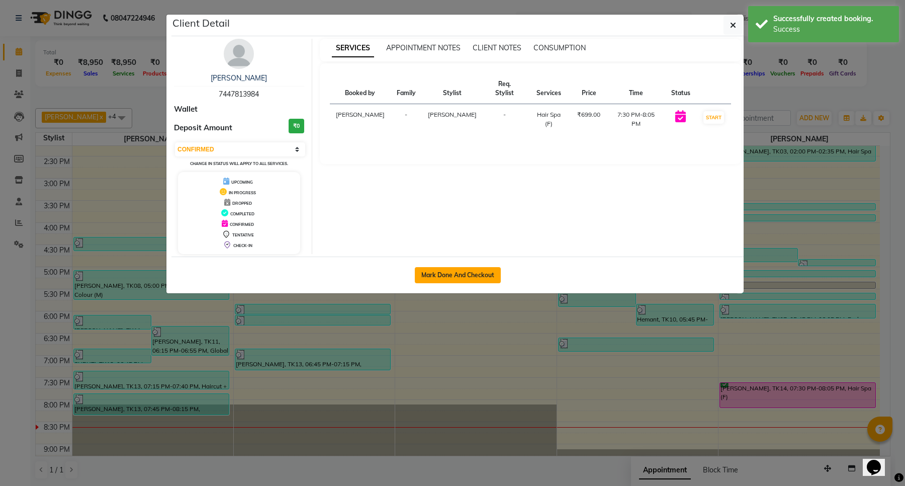
click at [478, 269] on button "Mark Done And Checkout" at bounding box center [458, 275] width 86 height 16
select select "service"
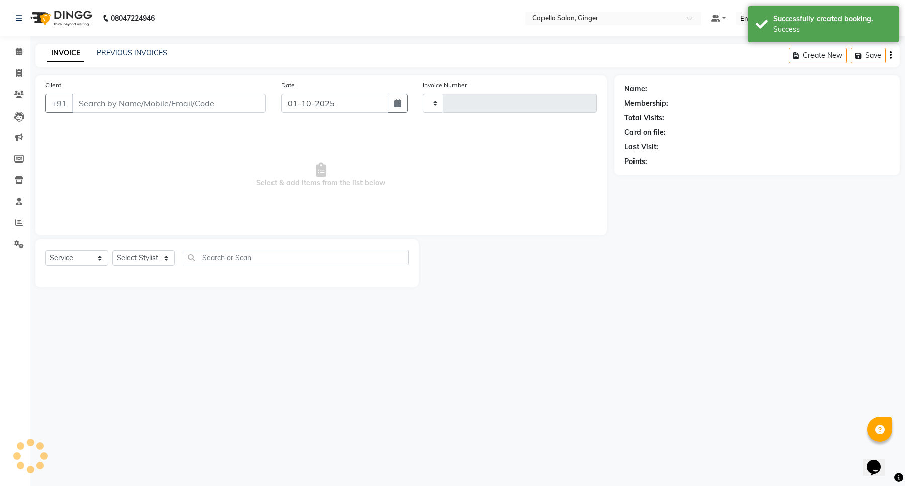
type input "2154"
select select "832"
type input "7447813984"
select select "93459"
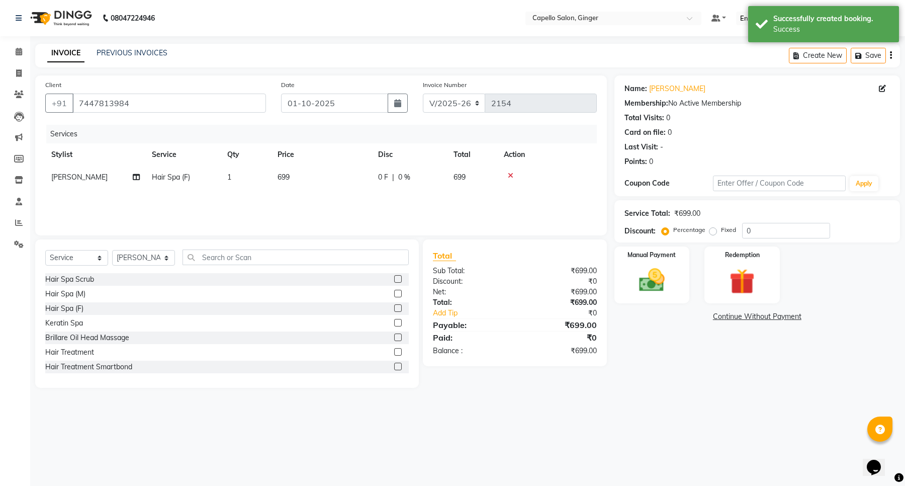
click at [280, 172] on span "699" at bounding box center [283, 176] width 12 height 9
select select "93459"
click at [360, 182] on input "699" at bounding box center [369, 180] width 88 height 16
type input "6"
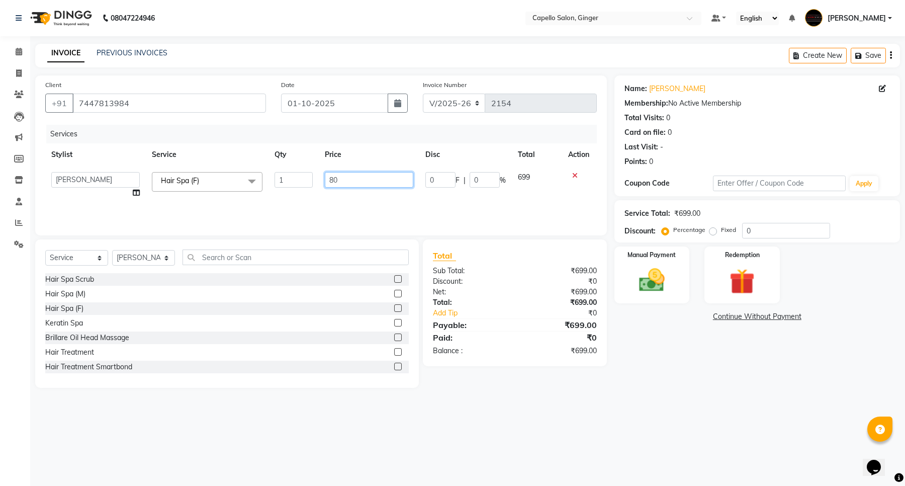
type input "800"
click at [361, 199] on div "Services Stylist Service Qty Price Disc Total Action Admin [PERSON_NAME] [PERSO…" at bounding box center [320, 175] width 551 height 101
click at [654, 280] on img at bounding box center [651, 280] width 43 height 31
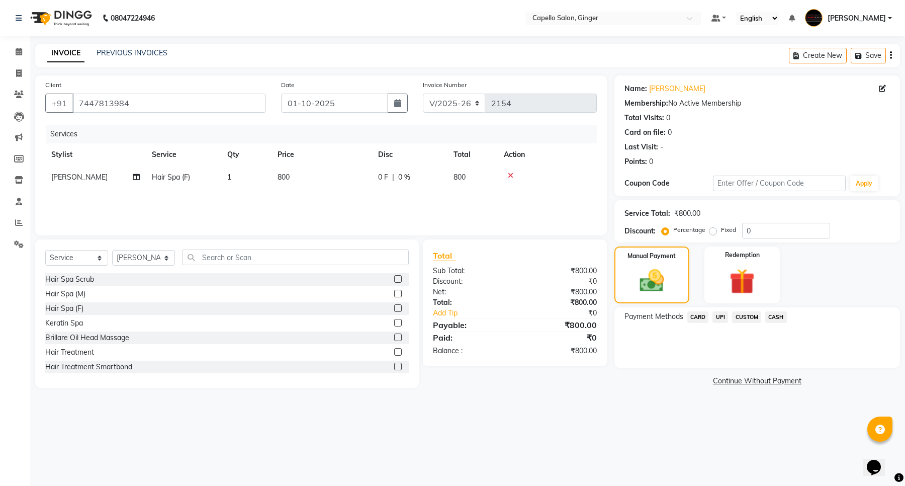
click at [721, 316] on span "UPI" at bounding box center [720, 317] width 16 height 12
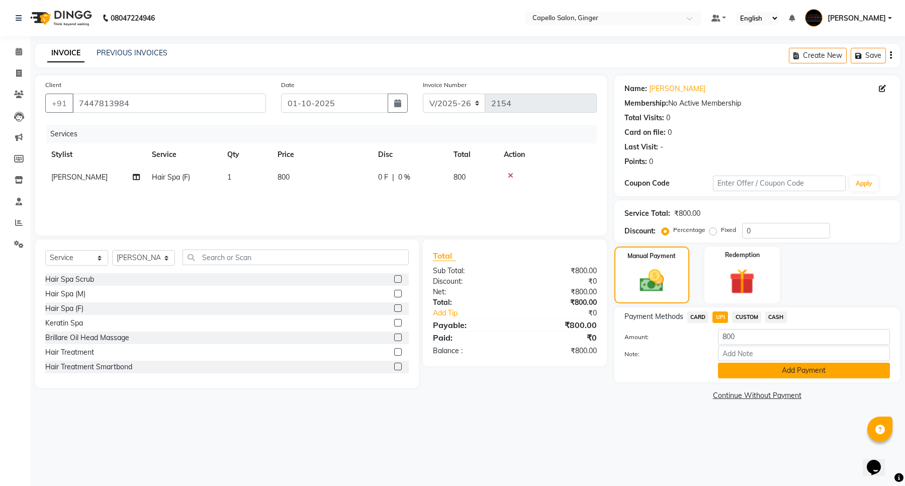
click at [738, 367] on button "Add Payment" at bounding box center [804, 370] width 172 height 16
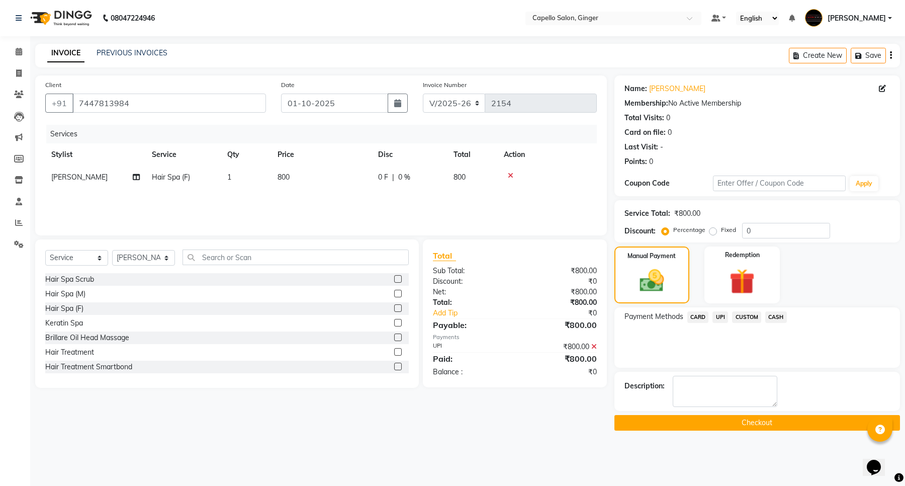
click at [743, 429] on button "Checkout" at bounding box center [756, 423] width 285 height 16
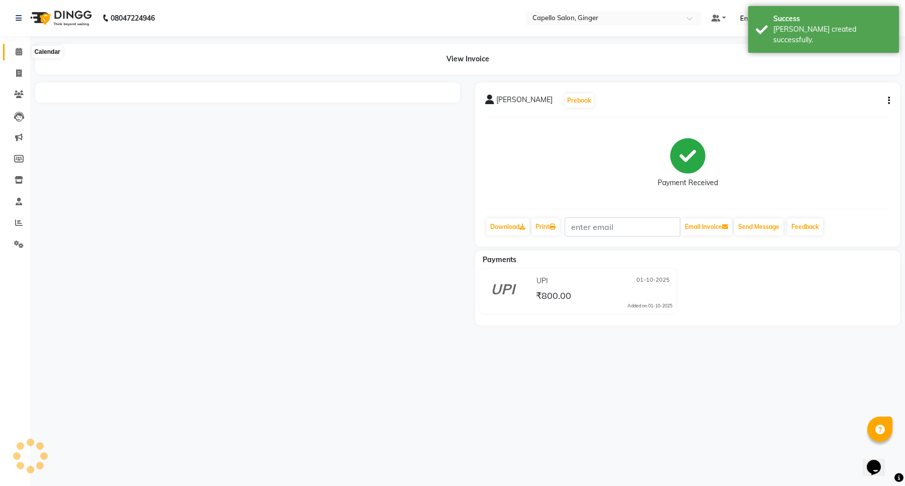
click at [19, 52] on icon at bounding box center [19, 52] width 7 height 8
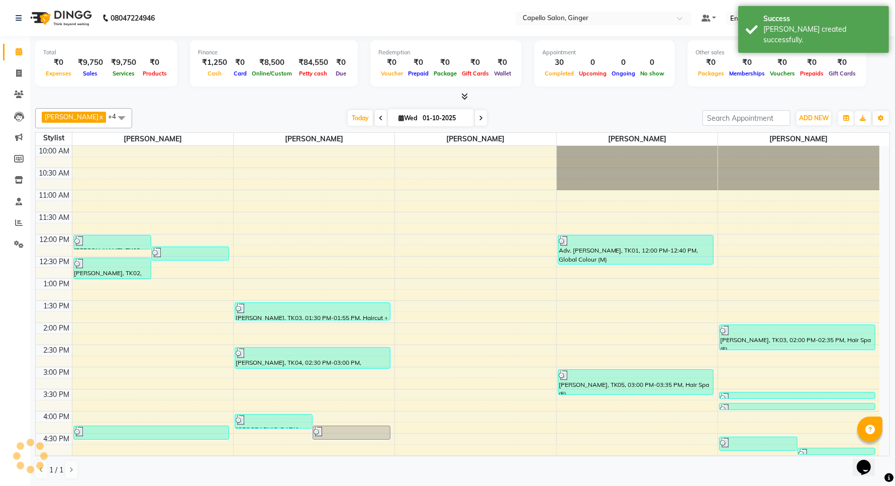
scroll to position [208, 0]
